Goal: Browse casually: Explore the website without a specific task or goal

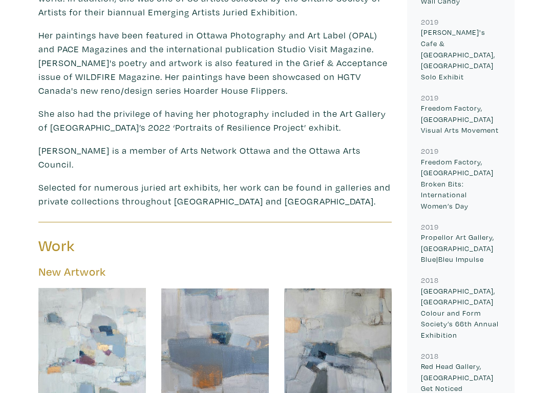
scroll to position [886, 0]
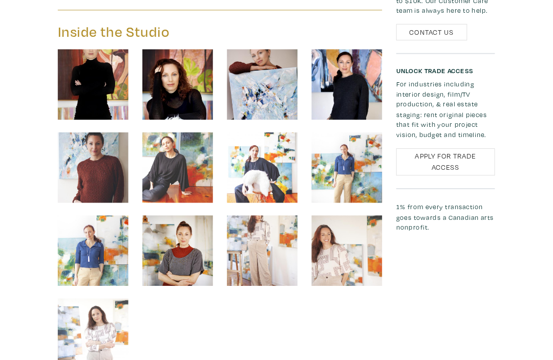
scroll to position [2194, 0]
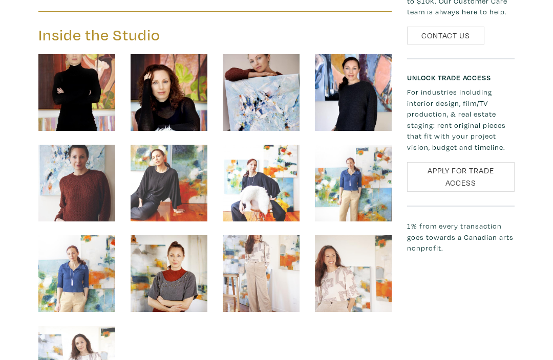
click at [342, 236] on img at bounding box center [353, 274] width 77 height 77
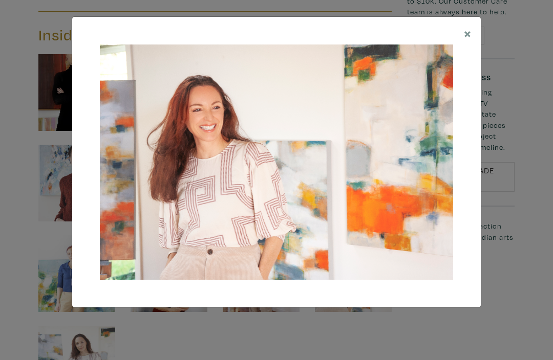
click at [461, 36] on button "×" at bounding box center [468, 33] width 26 height 32
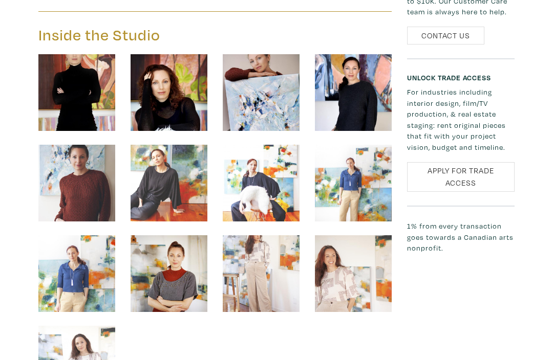
click at [256, 145] on img at bounding box center [261, 183] width 77 height 77
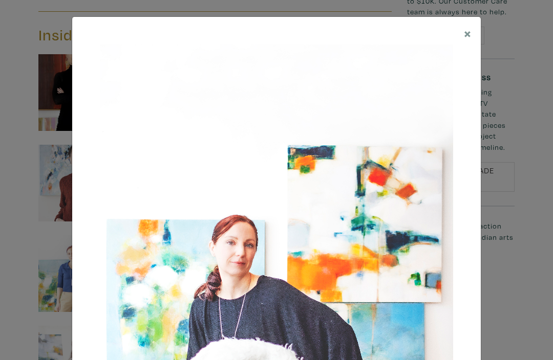
click at [472, 29] on button "×" at bounding box center [468, 33] width 26 height 32
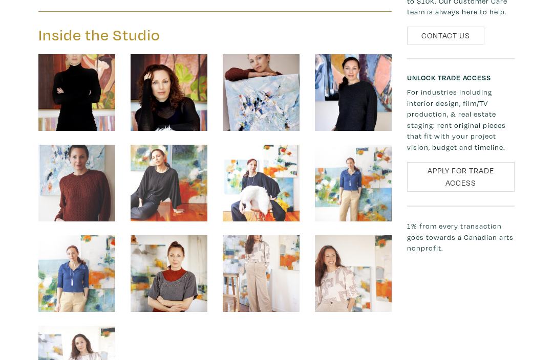
click at [57, 236] on img at bounding box center [76, 274] width 77 height 77
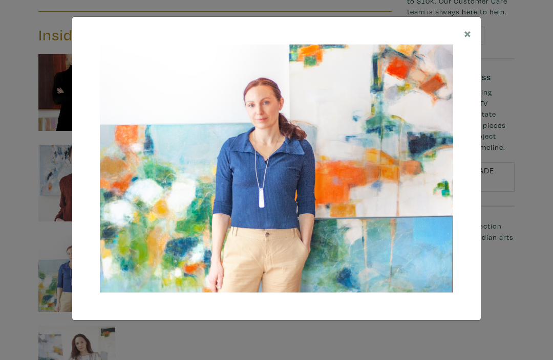
click at [456, 31] on button "×" at bounding box center [468, 33] width 26 height 32
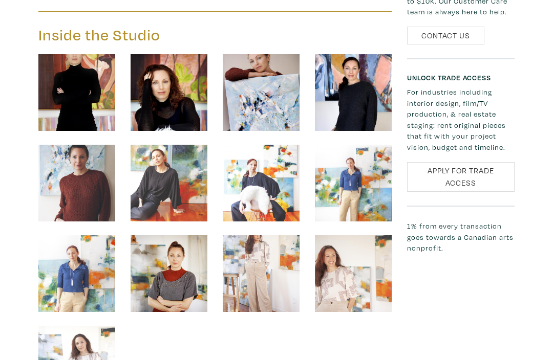
click at [70, 156] on img at bounding box center [76, 183] width 77 height 77
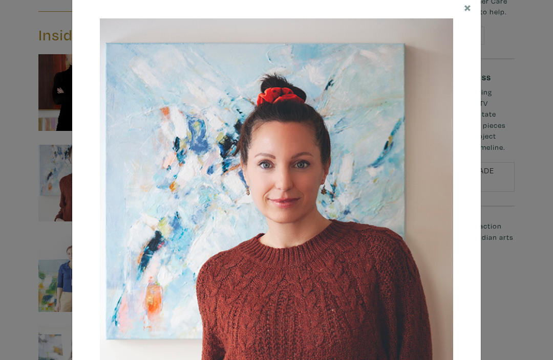
scroll to position [15, 0]
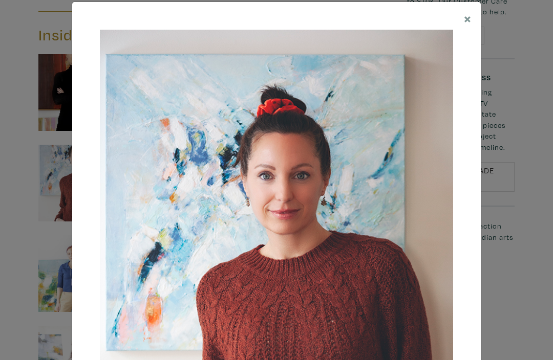
click at [473, 20] on button "×" at bounding box center [468, 18] width 26 height 32
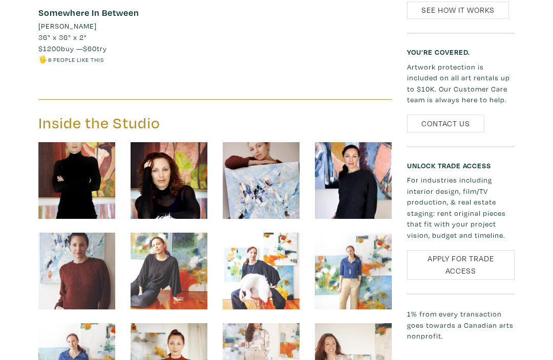
scroll to position [2104, 0]
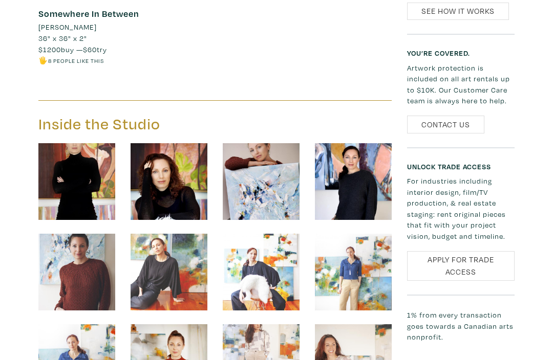
click at [164, 153] on img at bounding box center [169, 181] width 77 height 77
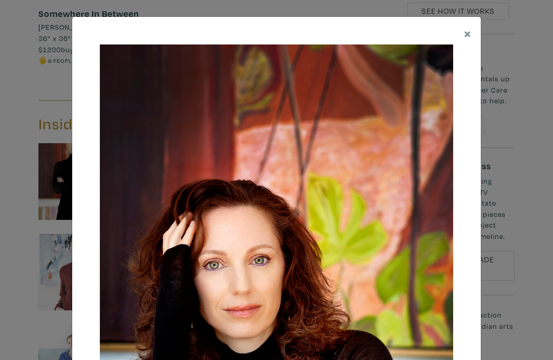
click at [11, 2] on div "× Save changes Close" at bounding box center [276, 180] width 553 height 360
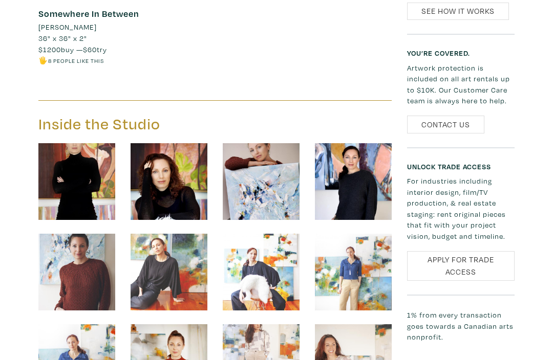
click at [74, 143] on img at bounding box center [76, 181] width 77 height 77
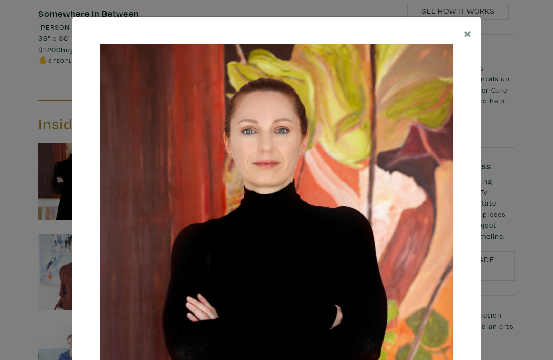
click at [461, 28] on button "×" at bounding box center [468, 33] width 26 height 32
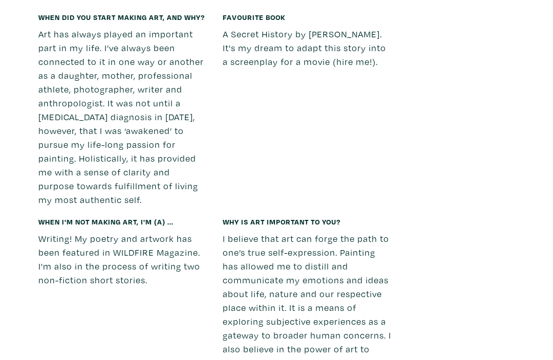
scroll to position [2721, 0]
